Goal: Find contact information: Find contact information

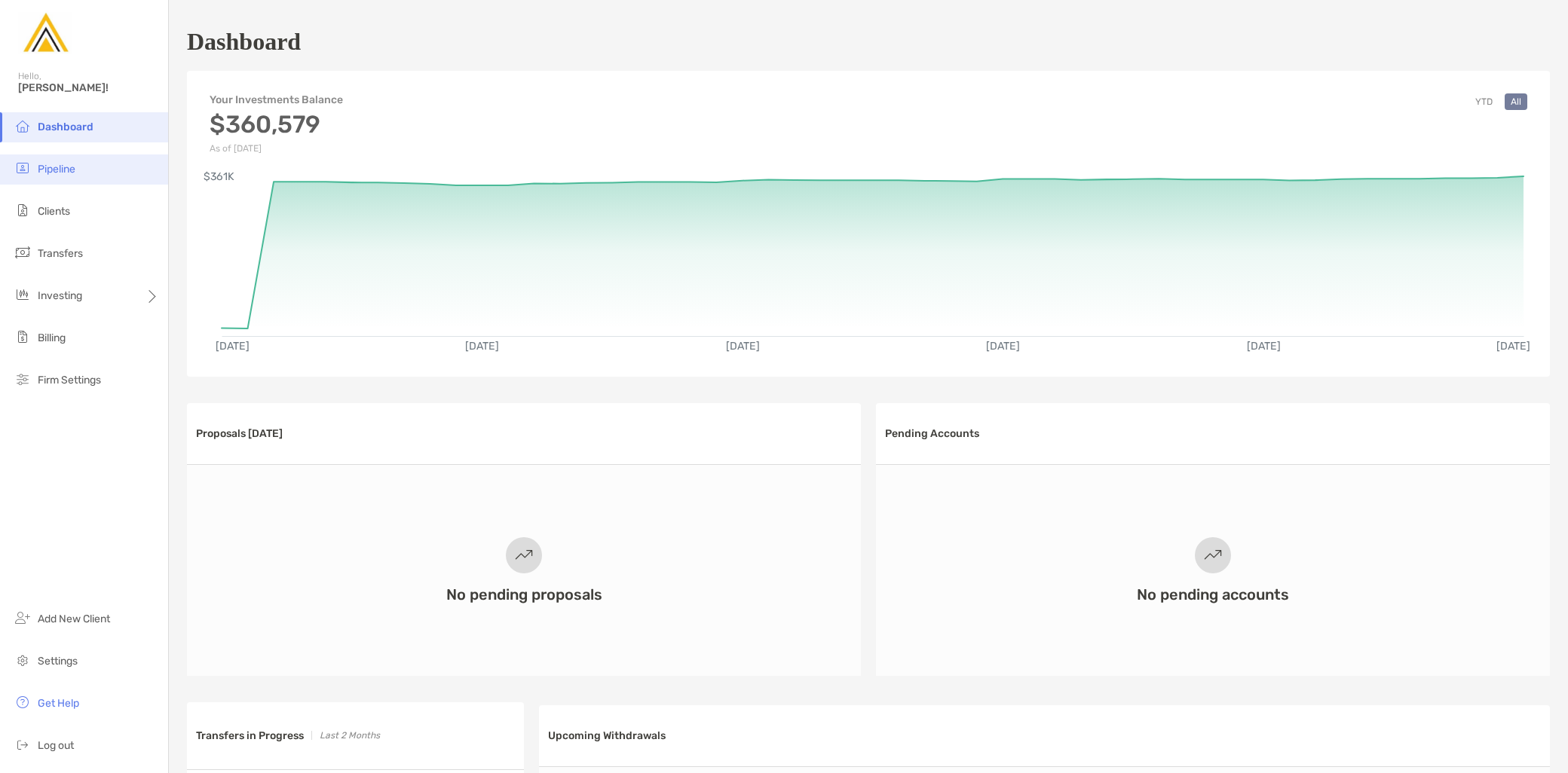
click at [83, 171] on li "Pipeline" at bounding box center [83, 169] width 168 height 30
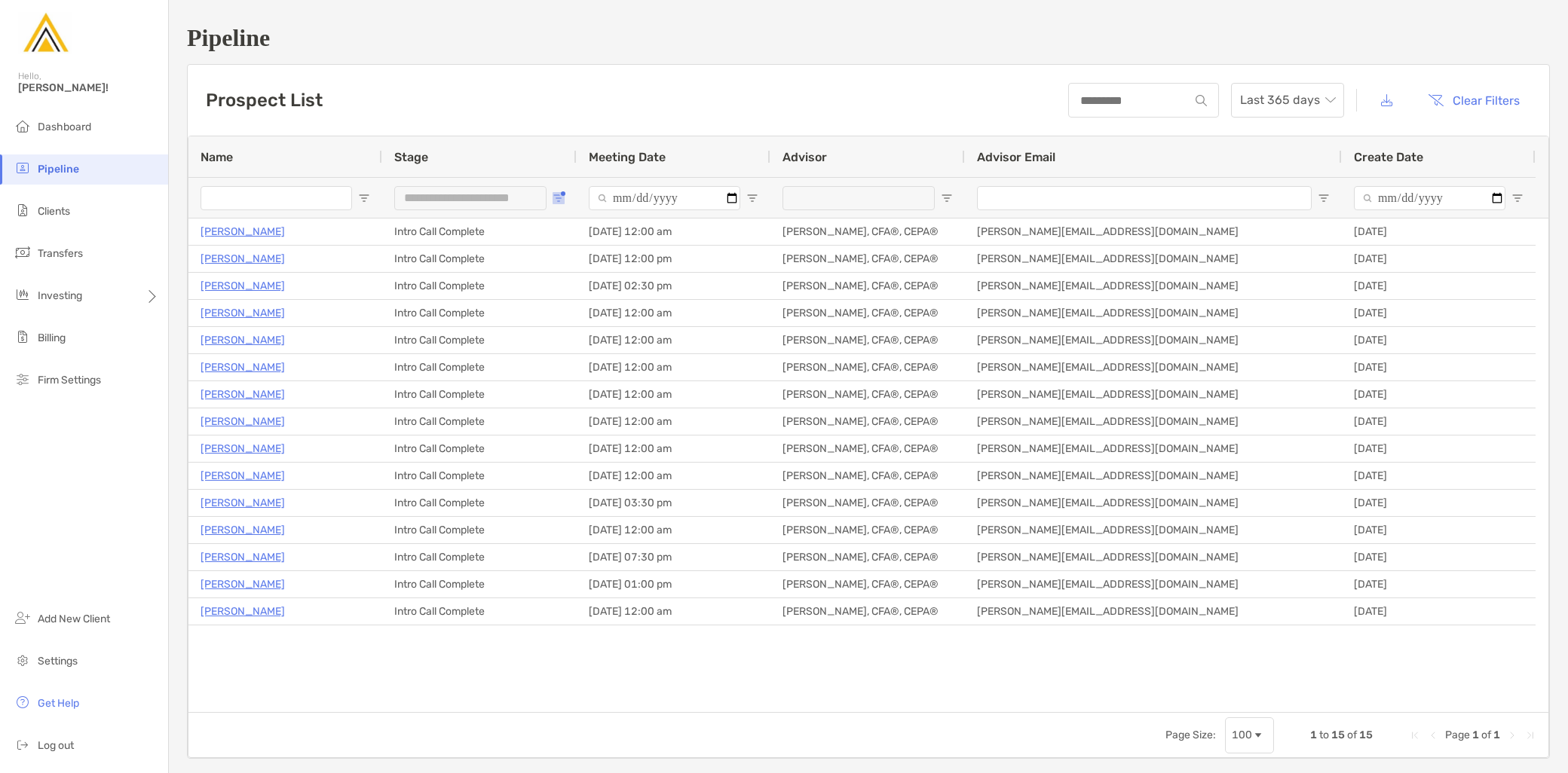
click at [562, 197] on button "Open Filter Menu" at bounding box center [559, 198] width 12 height 12
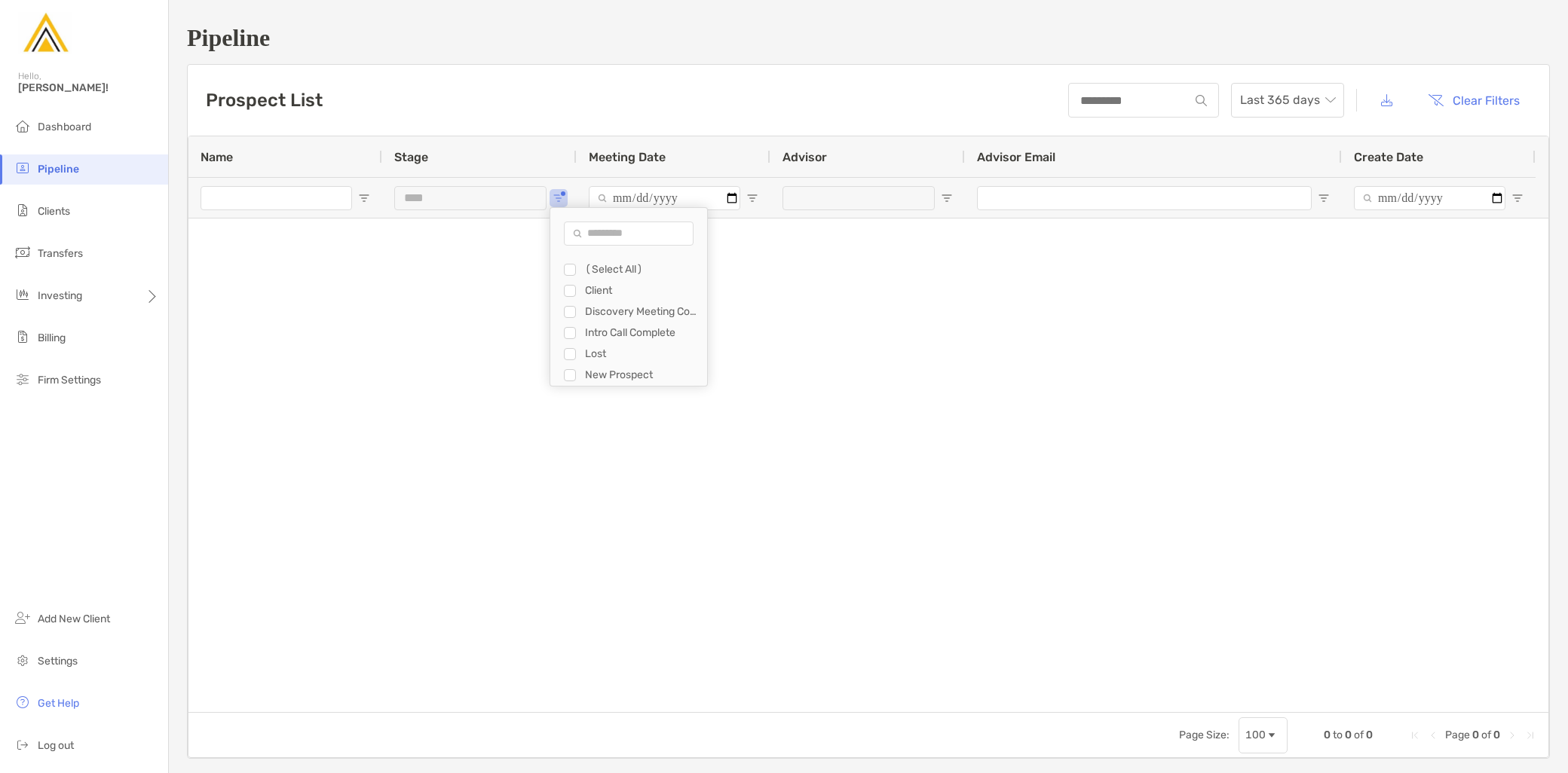
type input "**********"
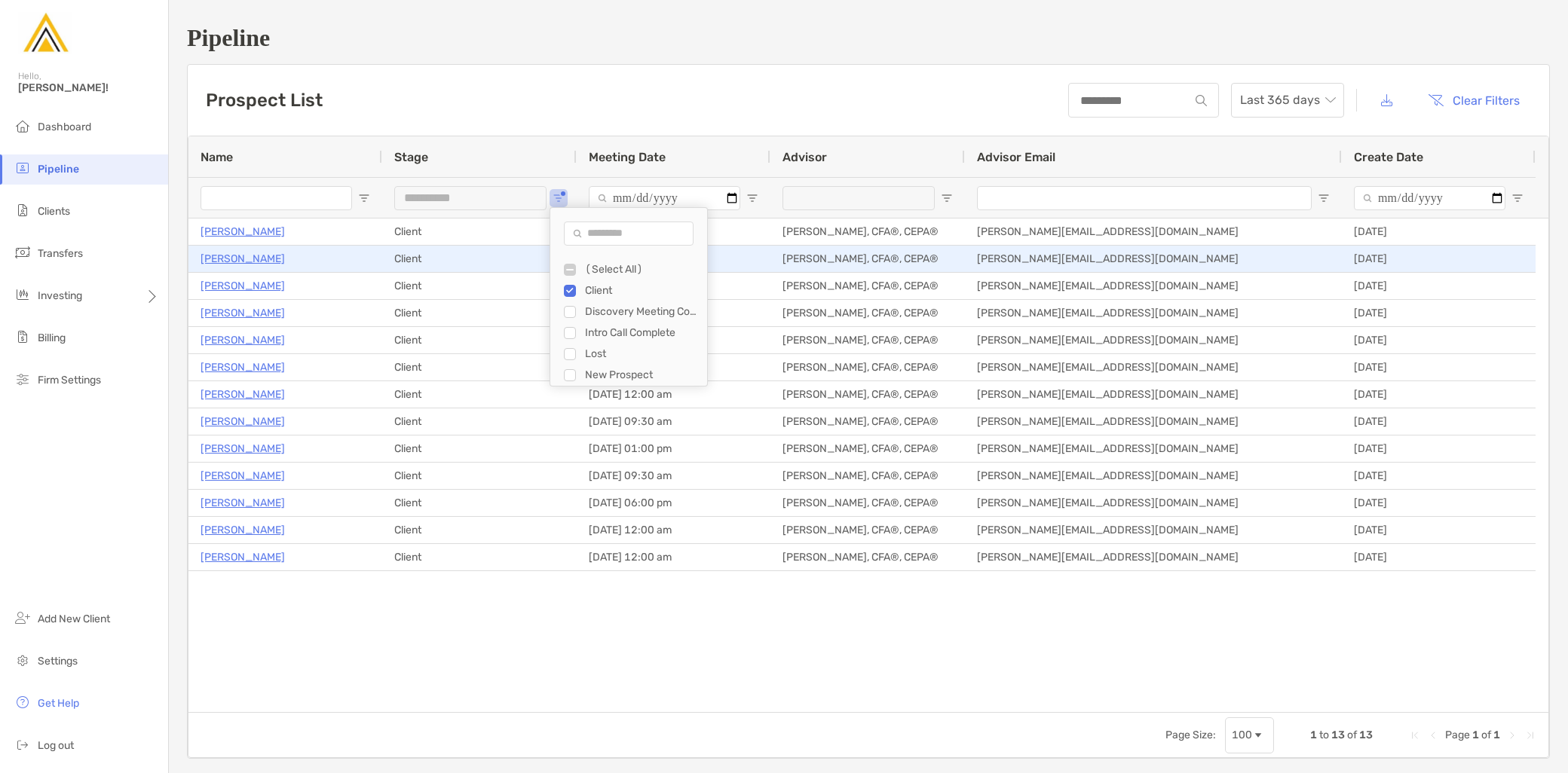
click at [256, 260] on p "[PERSON_NAME]" at bounding box center [242, 259] width 84 height 19
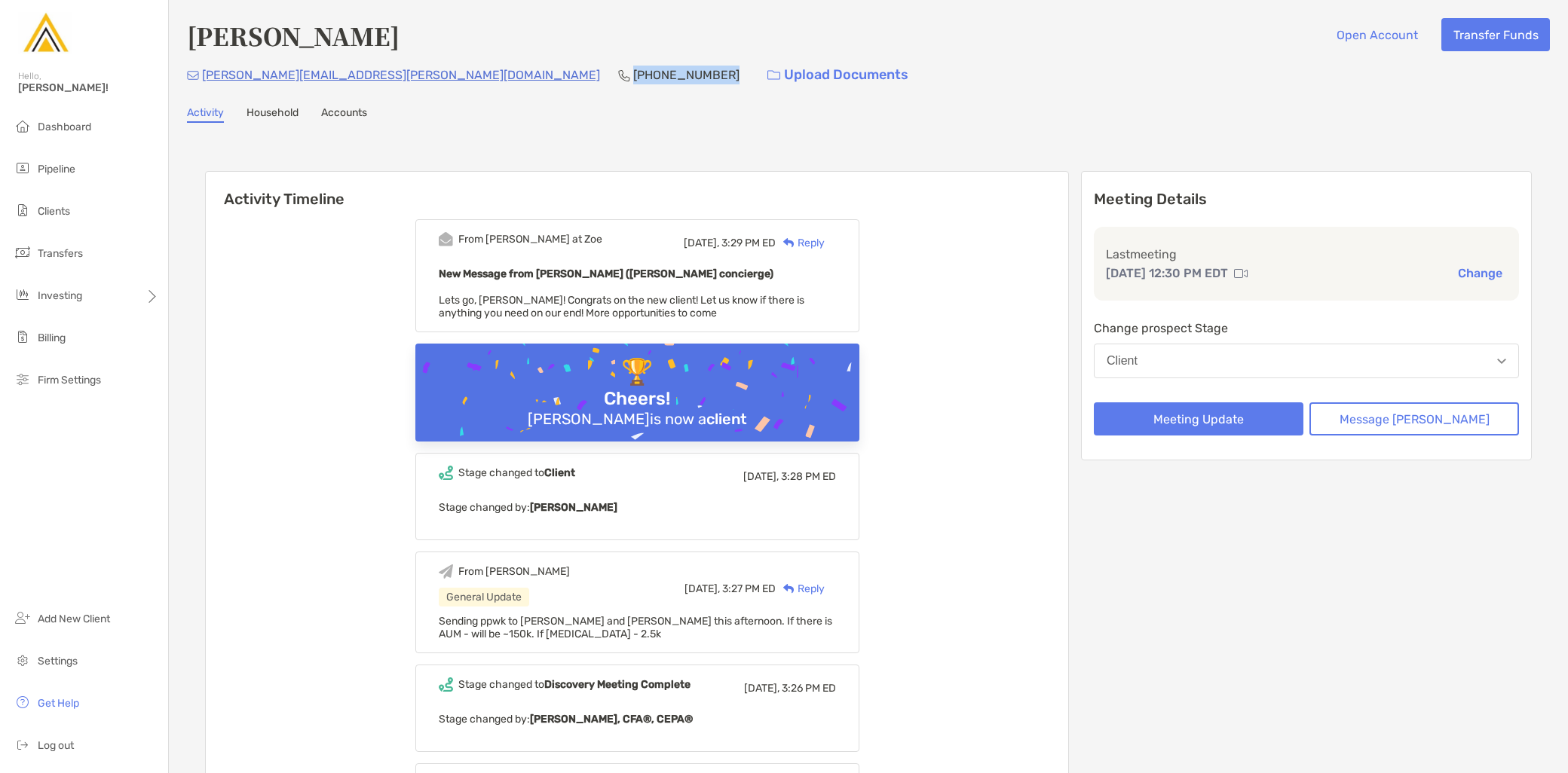
drag, startPoint x: 477, startPoint y: 72, endPoint x: 388, endPoint y: 72, distance: 89.0
click at [388, 72] on div "boucher.allison@gmail.com (203) 826-4416 Upload Documents" at bounding box center [869, 75] width 1364 height 32
copy p "(203) 826-4416"
drag, startPoint x: 359, startPoint y: 76, endPoint x: 205, endPoint y: 76, distance: 154.0
click at [205, 76] on div "boucher.allison@gmail.com (203) 826-4416 Upload Documents" at bounding box center [869, 75] width 1364 height 32
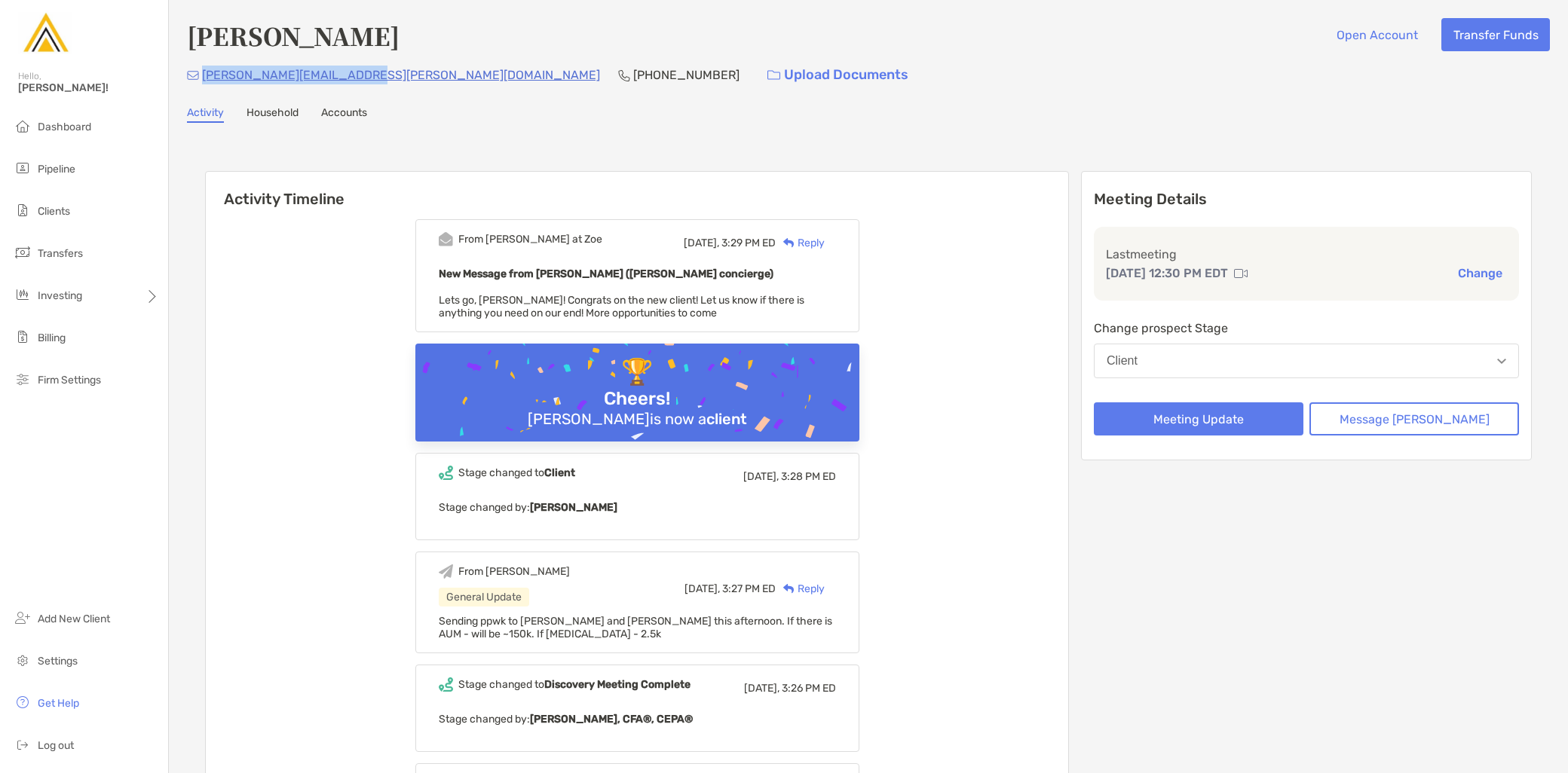
copy p "boucher.allison@gmail.com"
